Goal: Download file/media: Download file/media

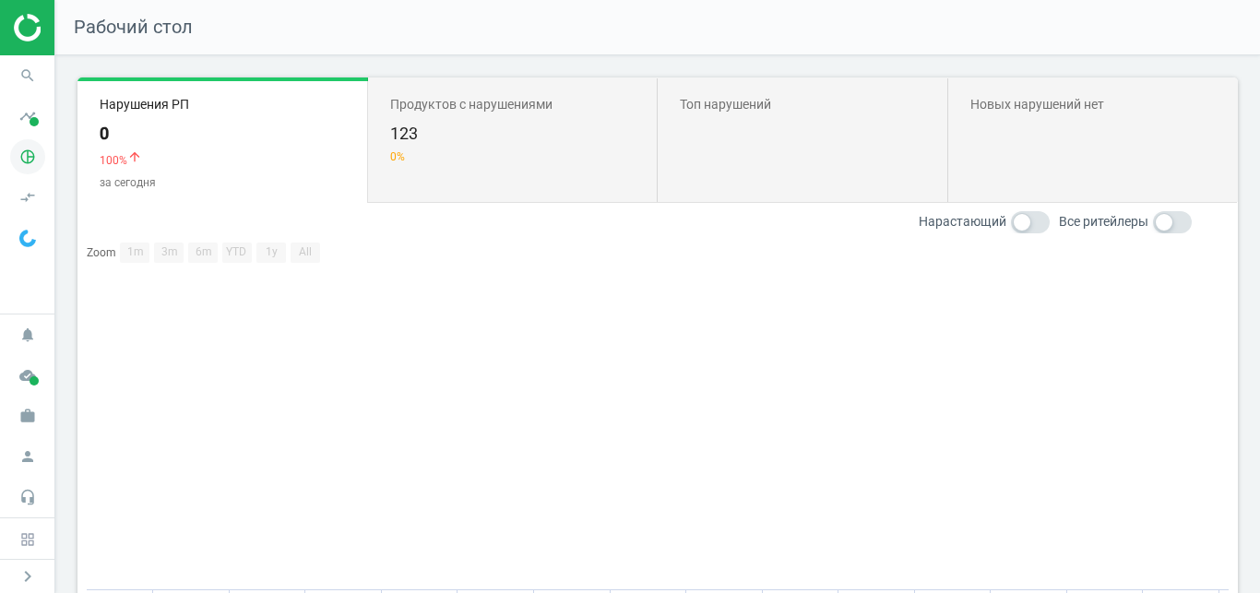
click at [30, 170] on icon "pie_chart_outlined" at bounding box center [27, 156] width 35 height 35
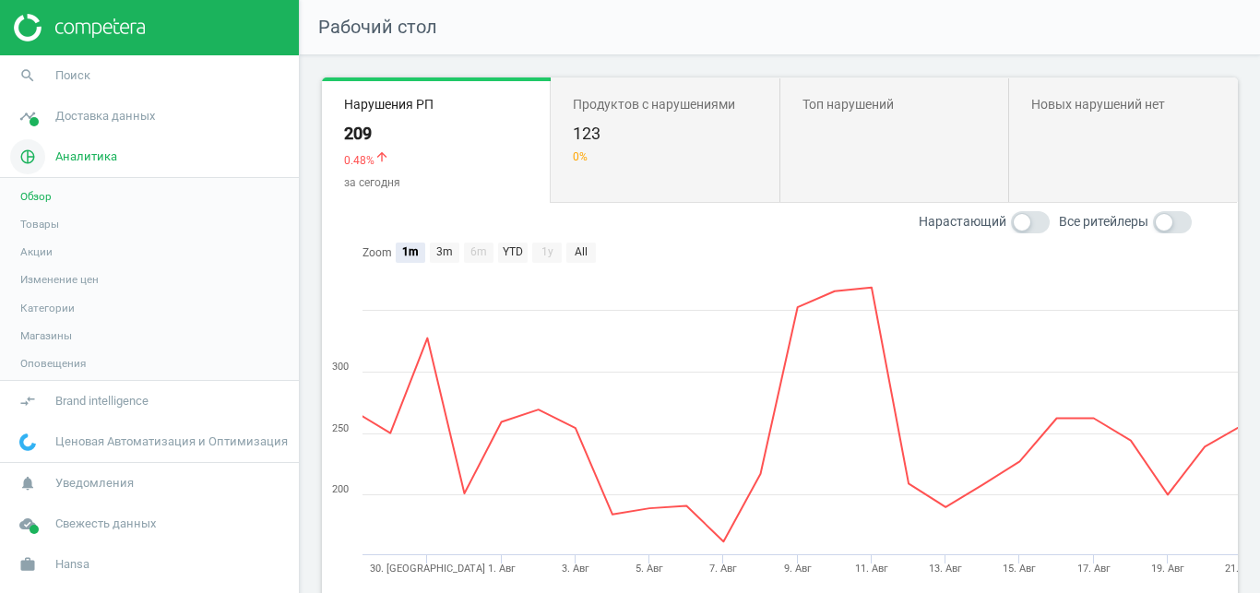
click at [25, 161] on icon "pie_chart_outlined" at bounding box center [27, 156] width 35 height 35
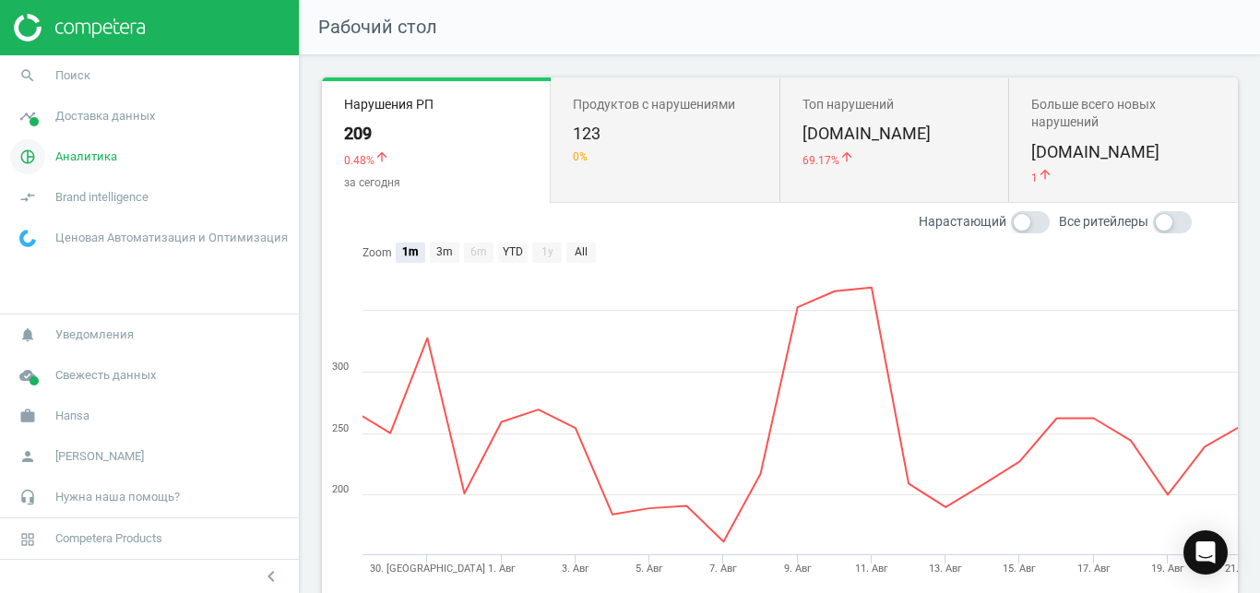
click at [81, 161] on span "Аналитика" at bounding box center [86, 156] width 62 height 17
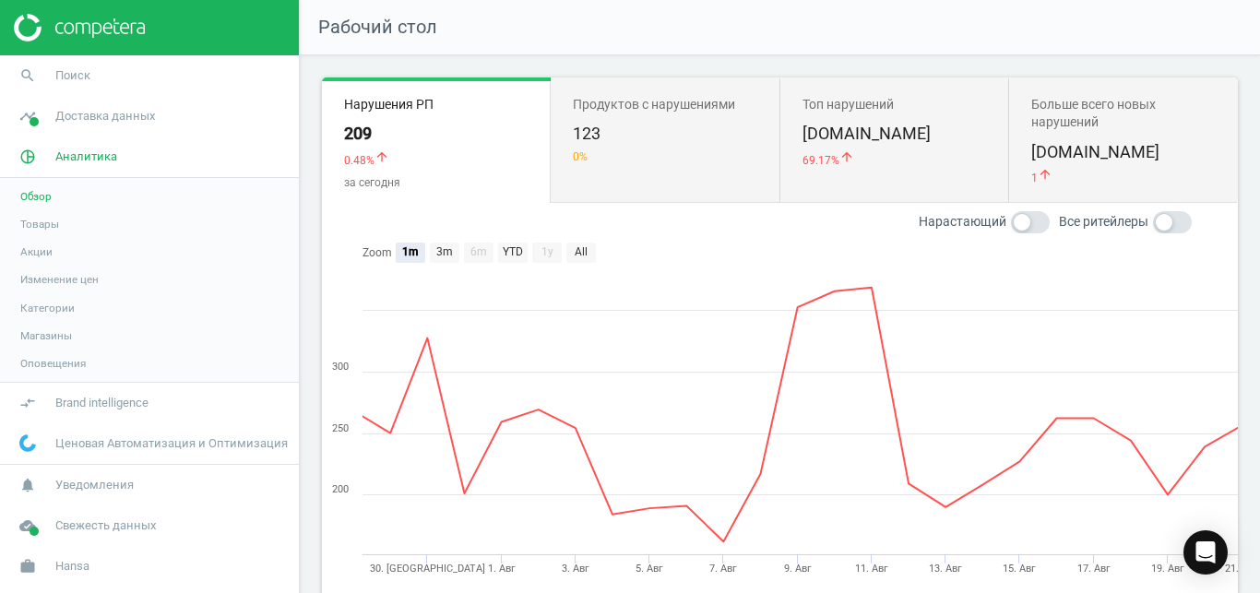
click at [53, 220] on span "Товары" at bounding box center [39, 224] width 39 height 15
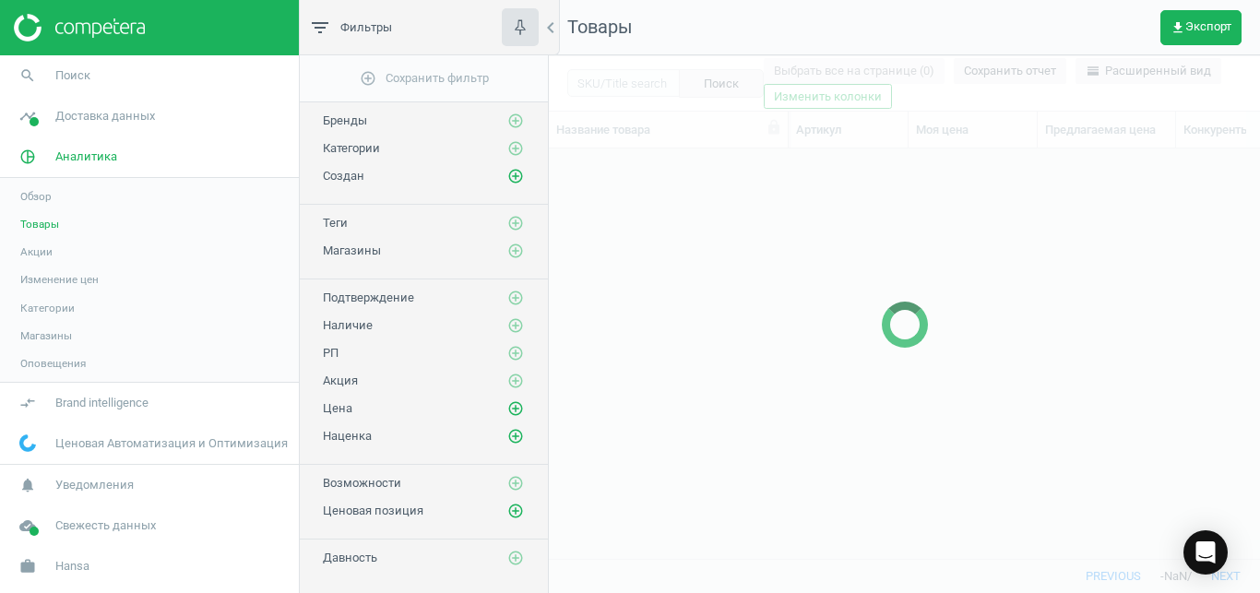
scroll to position [378, 695]
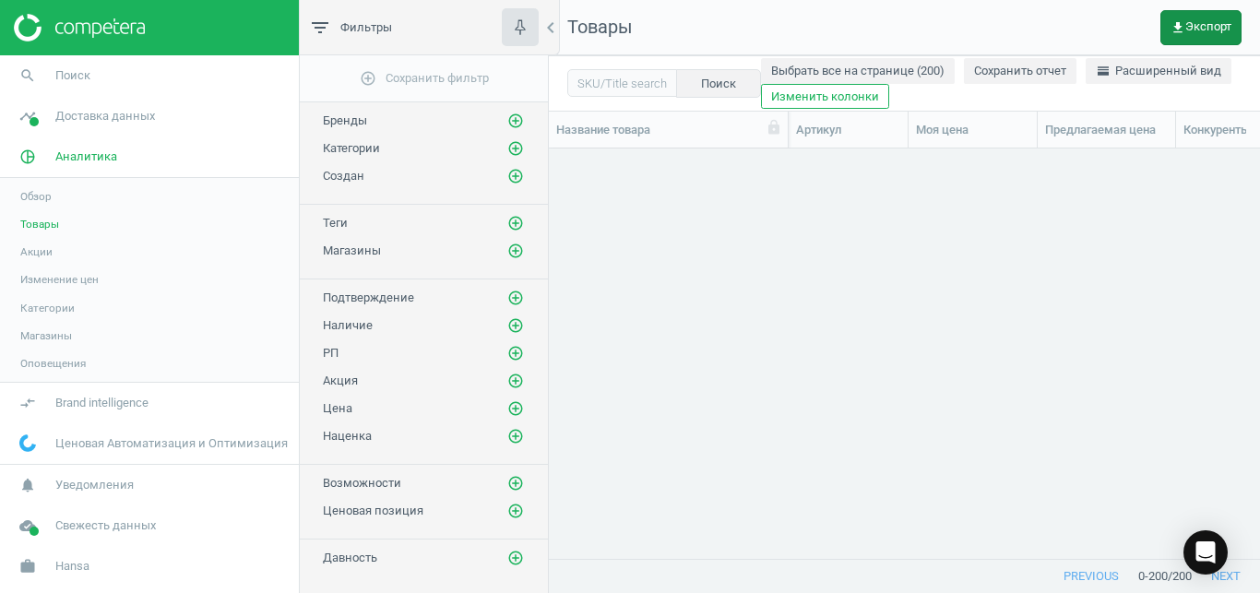
click at [1198, 27] on span "get_app Экспорт" at bounding box center [1200, 27] width 61 height 15
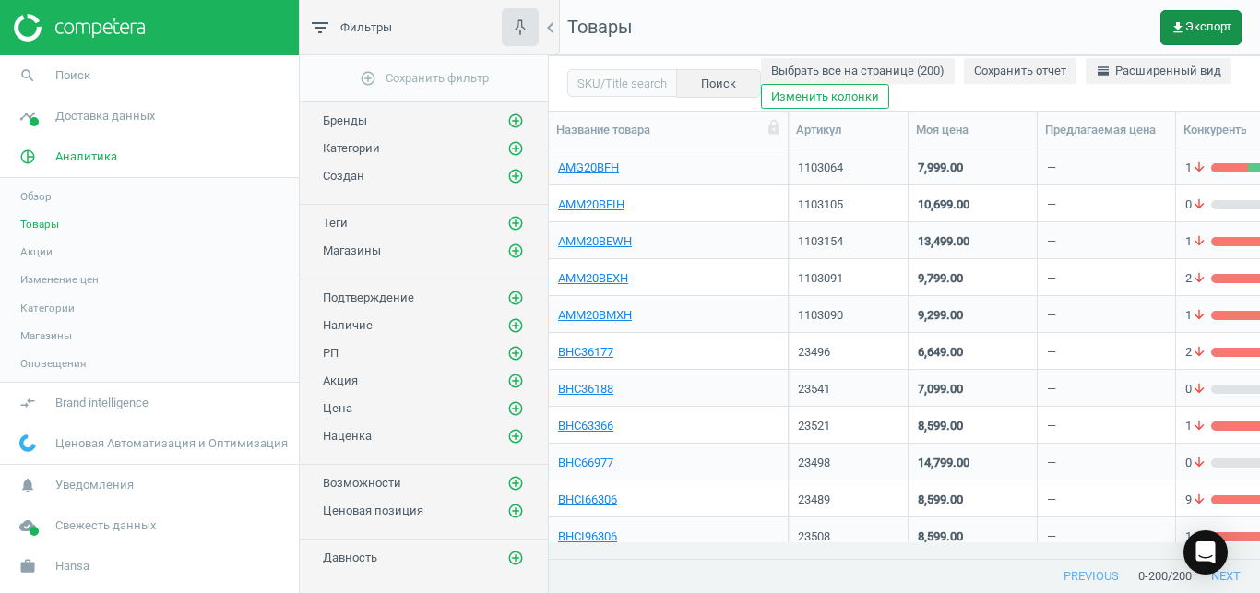
click at [1198, 27] on span "get_app Экспорт" at bounding box center [1200, 27] width 61 height 15
click at [1200, 30] on span "get_app Экспорт" at bounding box center [1200, 27] width 61 height 15
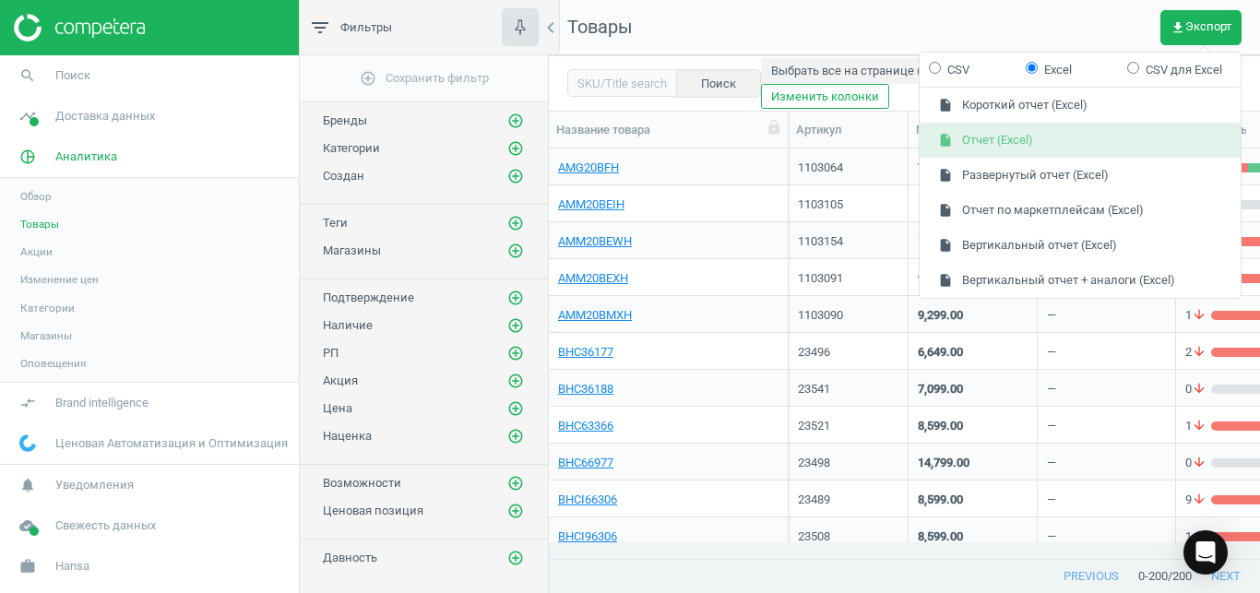
click at [1098, 144] on button "insert_drive_file Отчет (Excel)" at bounding box center [1079, 140] width 321 height 35
